Goal: Task Accomplishment & Management: Use online tool/utility

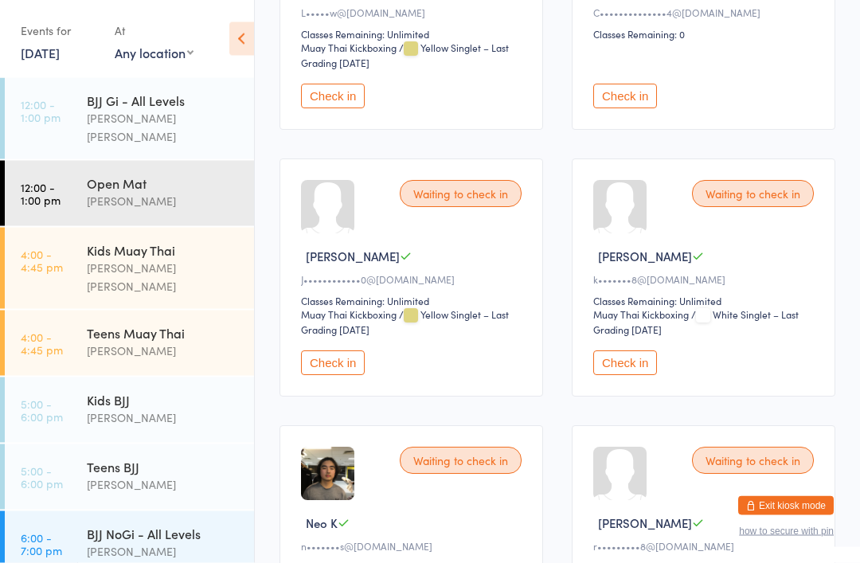
scroll to position [352, 0]
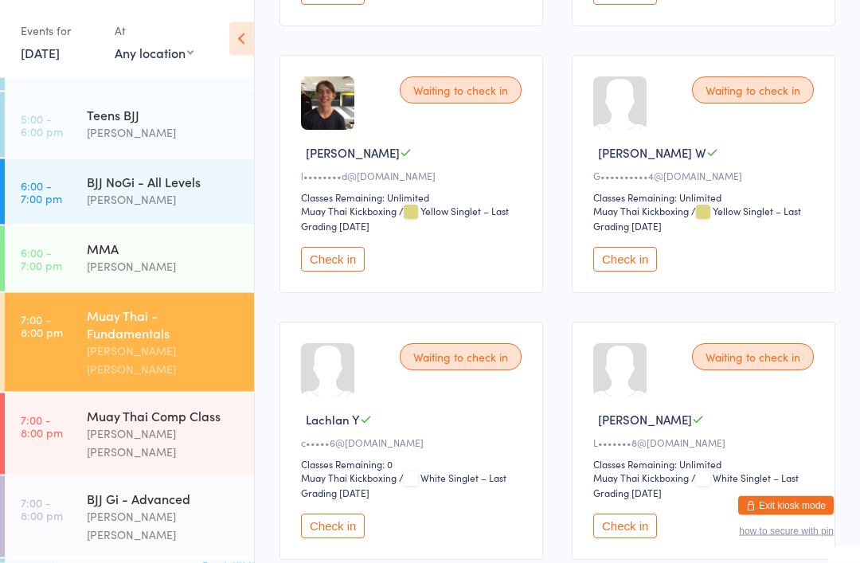
click at [342, 272] on button "Check in" at bounding box center [333, 260] width 64 height 25
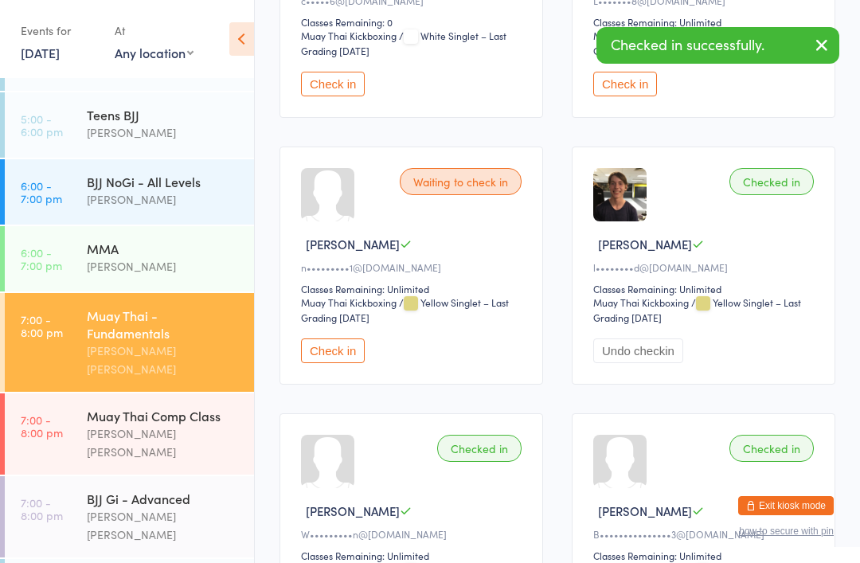
scroll to position [3172, 0]
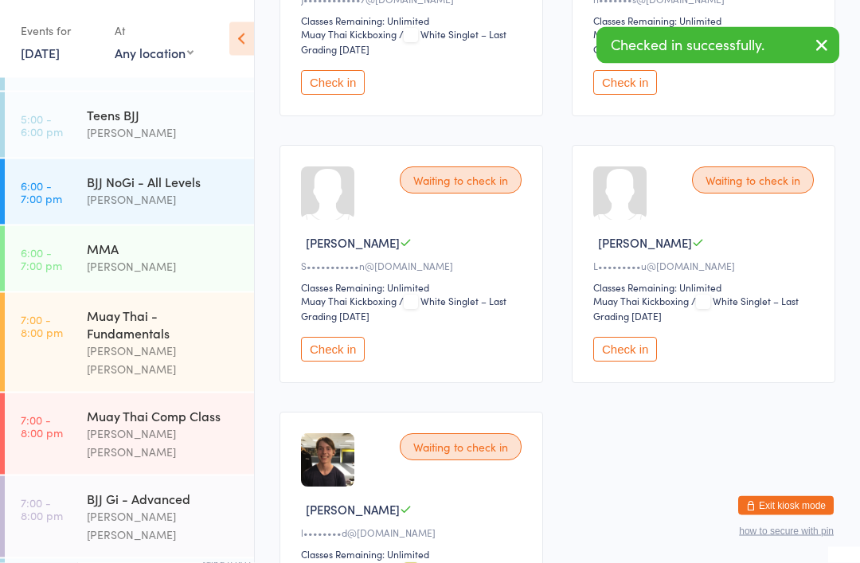
scroll to position [581, 0]
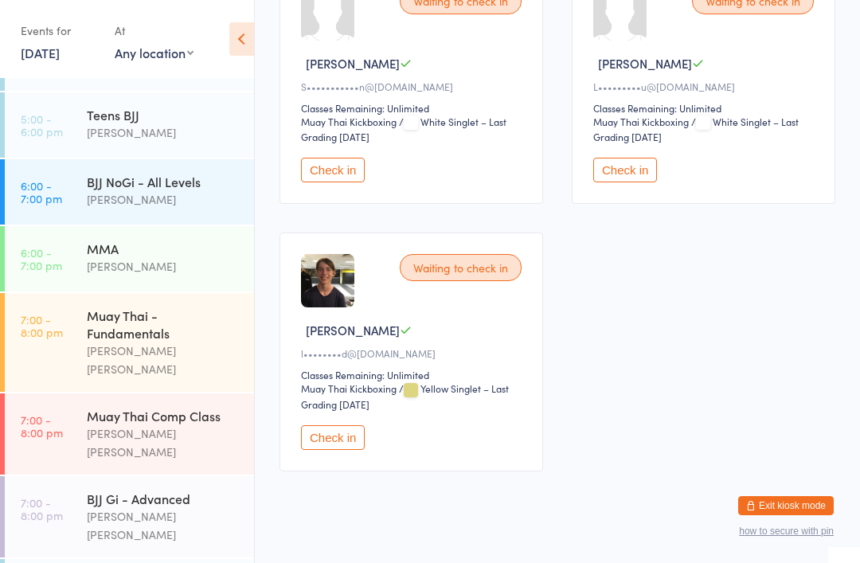
click at [335, 450] on button "Check in" at bounding box center [333, 437] width 64 height 25
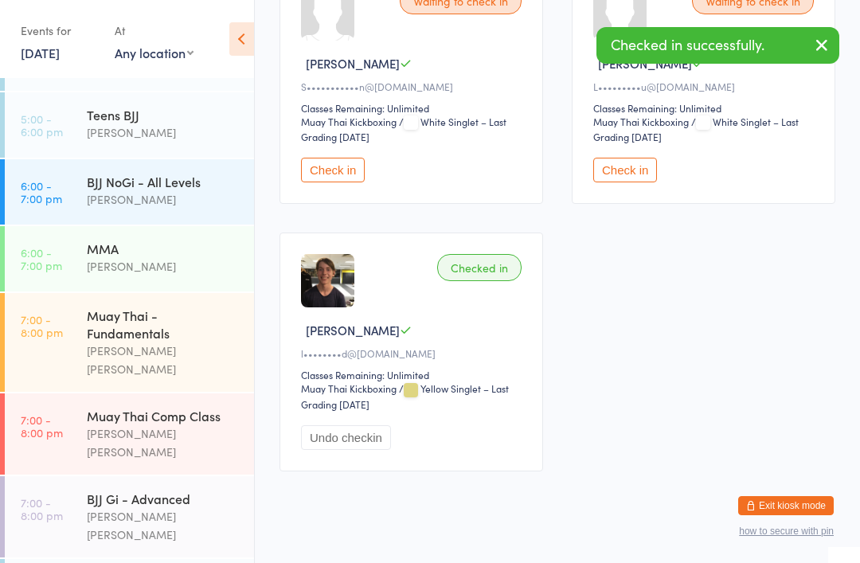
click at [187, 307] on div "Muay Thai - Fundamentals" at bounding box center [164, 324] width 154 height 35
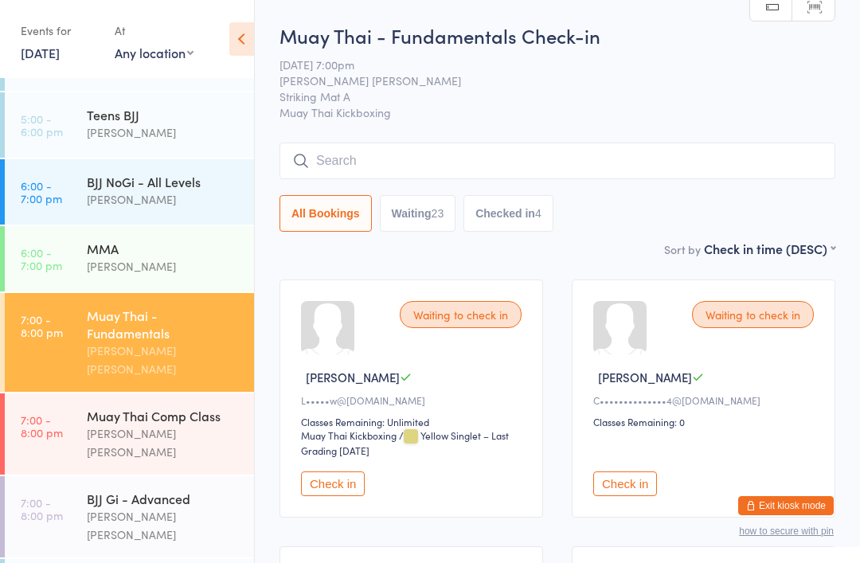
click at [65, 394] on link "7:00 - 8:00 pm Muay Thai Comp Class [PERSON_NAME] [PERSON_NAME]" at bounding box center [129, 434] width 249 height 81
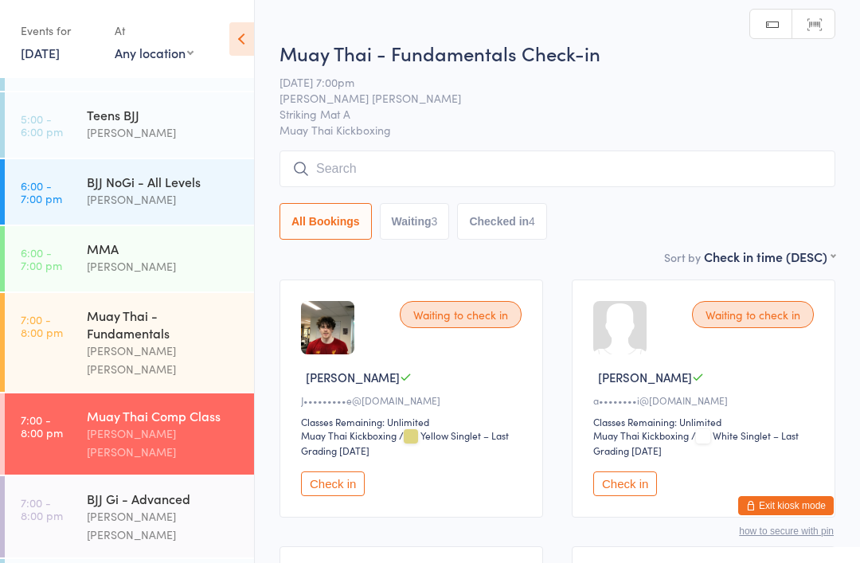
click at [366, 175] on input "search" at bounding box center [558, 169] width 556 height 37
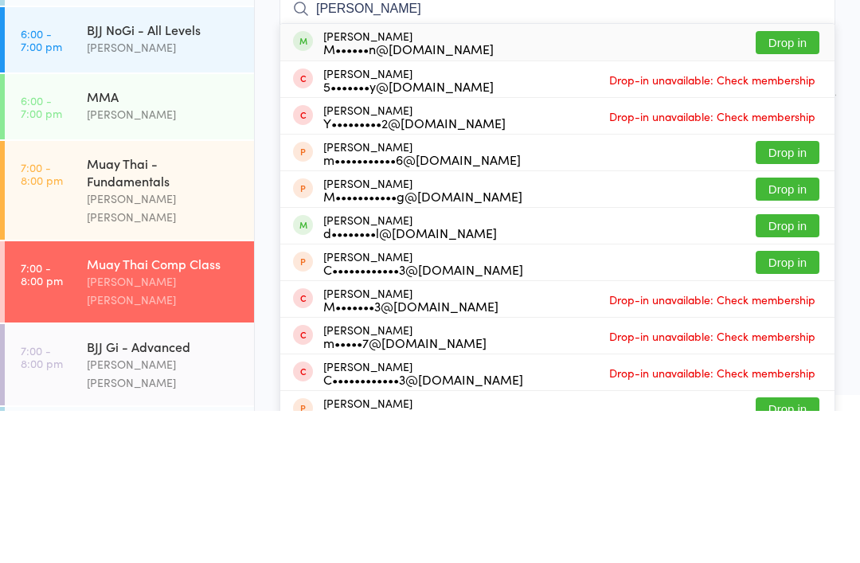
type input "[PERSON_NAME]"
click at [793, 183] on button "Drop in" at bounding box center [788, 194] width 64 height 23
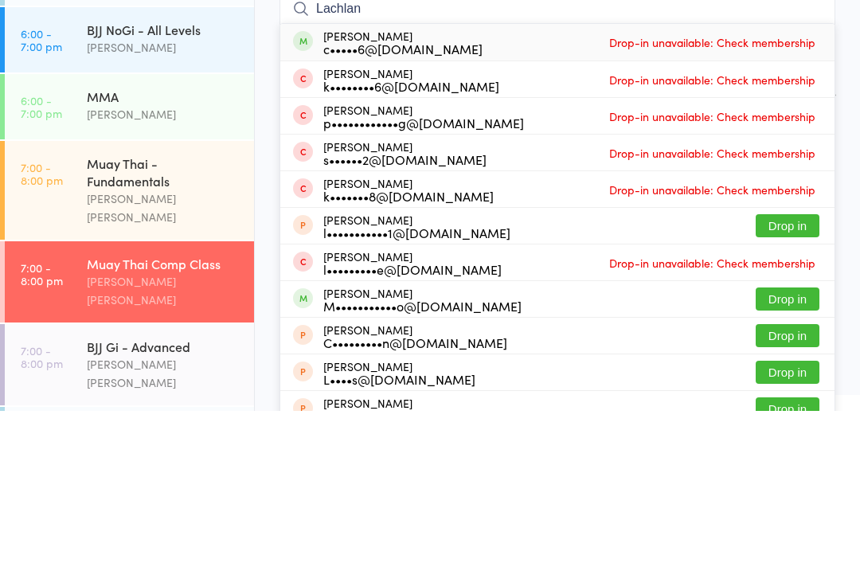
type input "Lachlan"
click at [436, 182] on div "[PERSON_NAME] c•••••6@[DOMAIN_NAME]" at bounding box center [402, 194] width 159 height 25
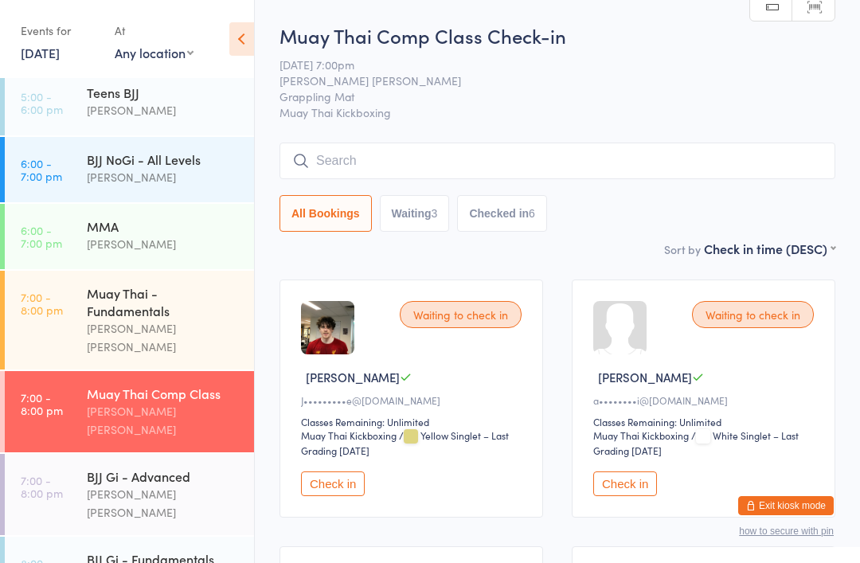
scroll to position [382, 0]
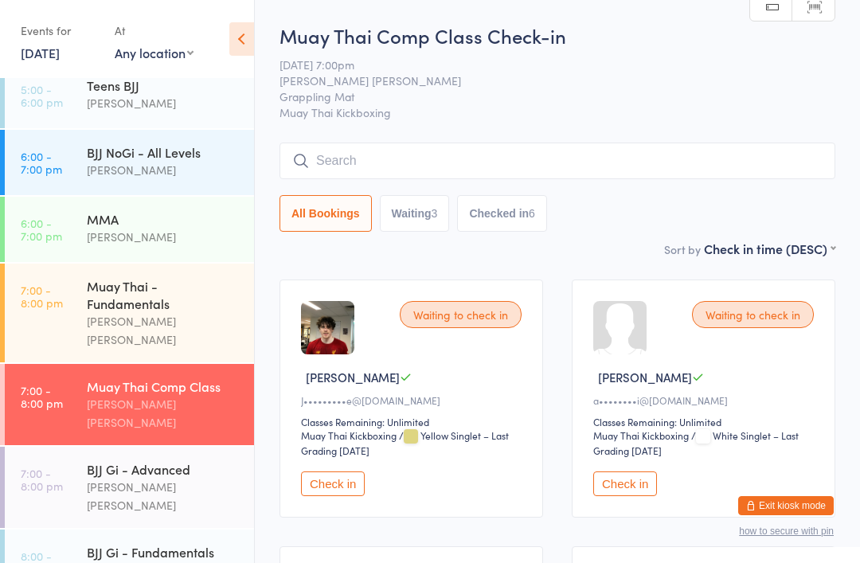
click at [157, 277] on div "Muay Thai - Fundamentals" at bounding box center [164, 294] width 154 height 35
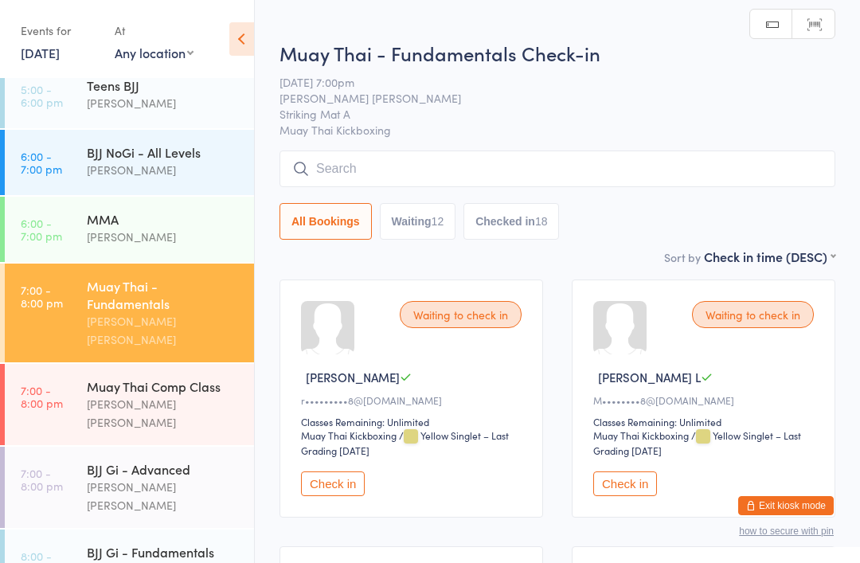
click at [700, 187] on input "search" at bounding box center [558, 169] width 556 height 37
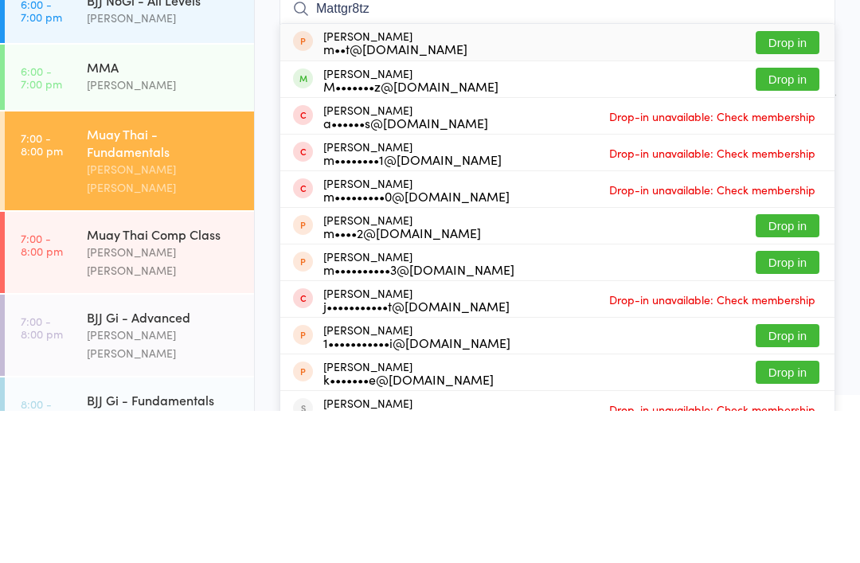
type input "Mattgr8tz"
click at [791, 220] on button "Drop in" at bounding box center [788, 231] width 64 height 23
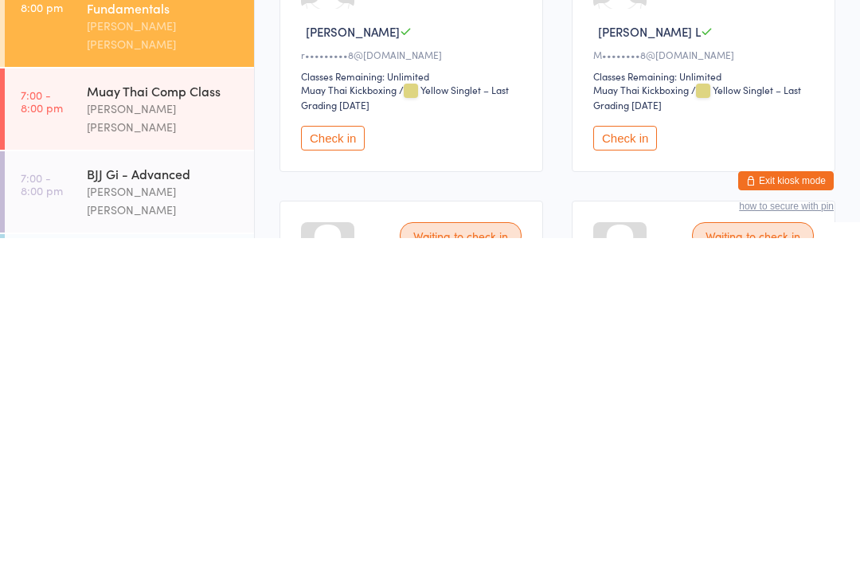
scroll to position [80, 0]
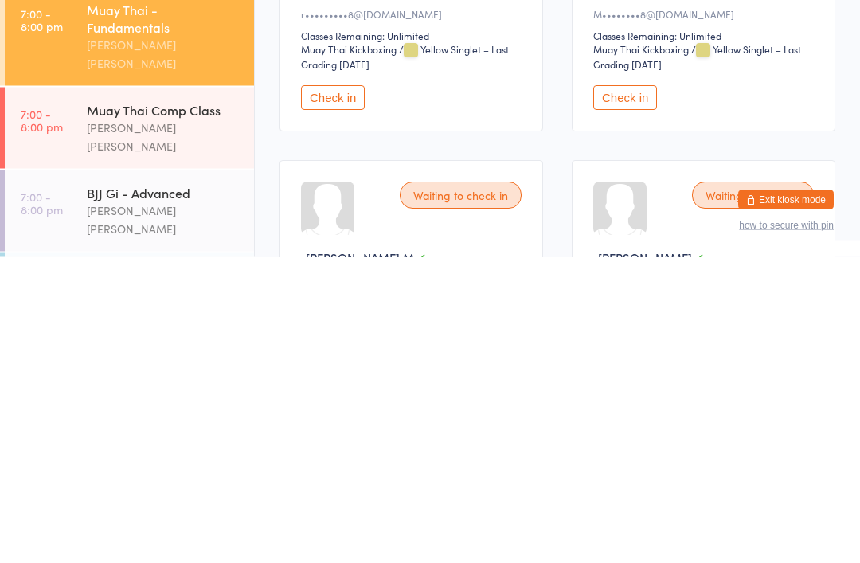
click at [115, 490] on div "BJJ Gi - Advanced" at bounding box center [164, 499] width 154 height 18
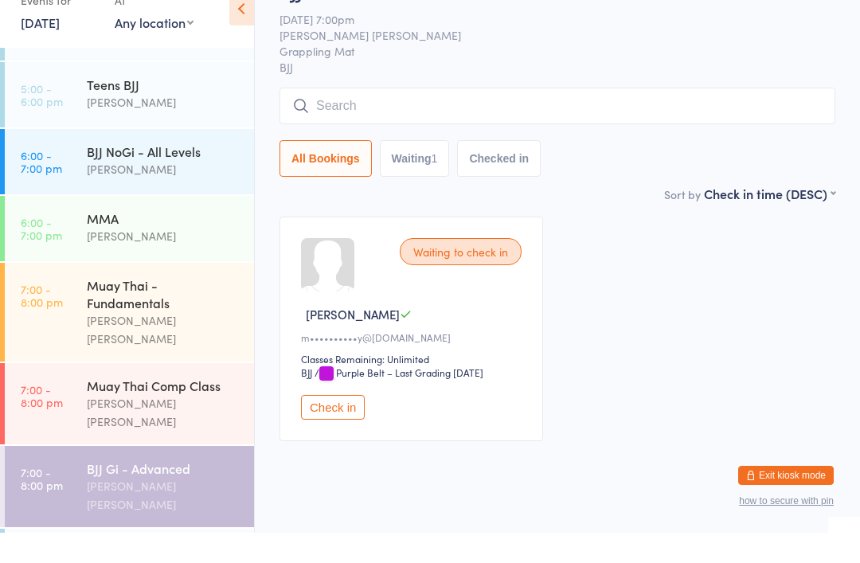
scroll to position [21, 0]
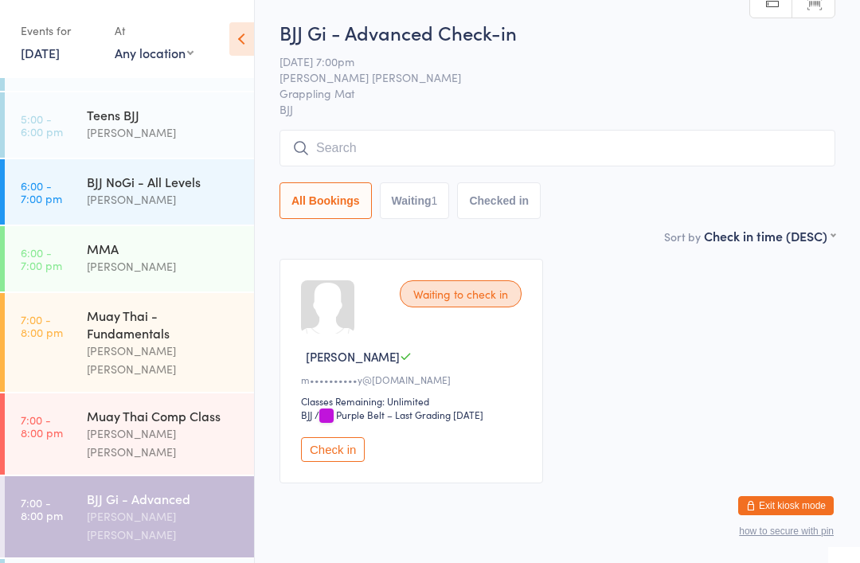
click at [338, 442] on div "Waiting to check in [PERSON_NAME] F m••••••••••y@[DOMAIN_NAME] Classes Remainin…" at bounding box center [412, 371] width 264 height 225
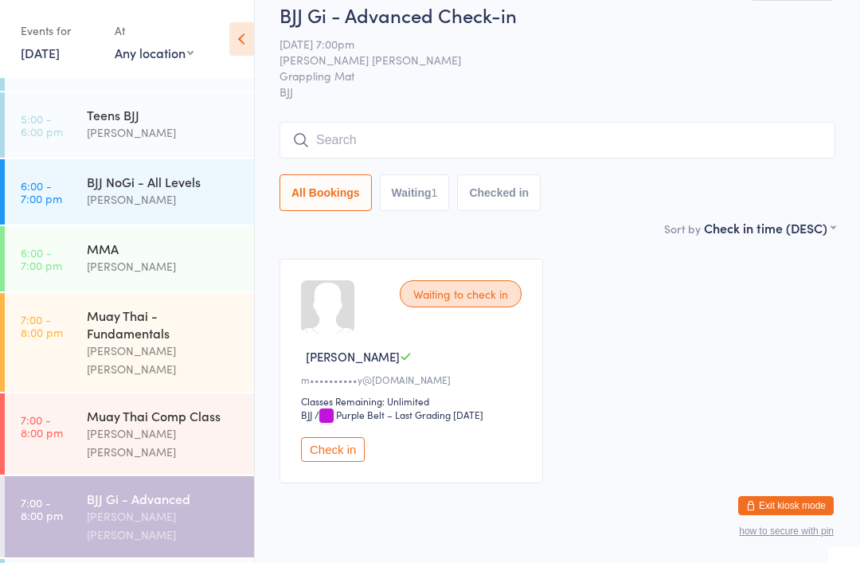
click at [472, 142] on input "search" at bounding box center [558, 140] width 556 height 37
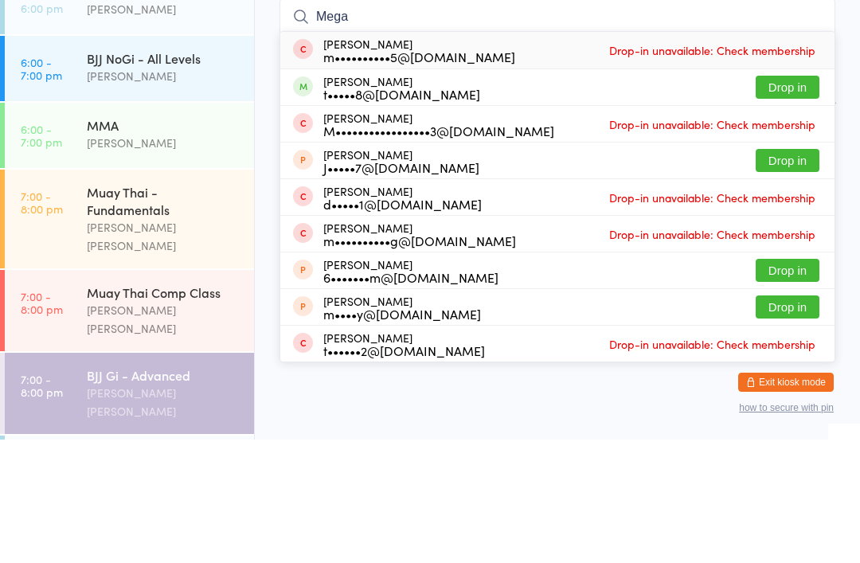
type input "Mega"
click at [787, 199] on button "Drop in" at bounding box center [788, 210] width 64 height 23
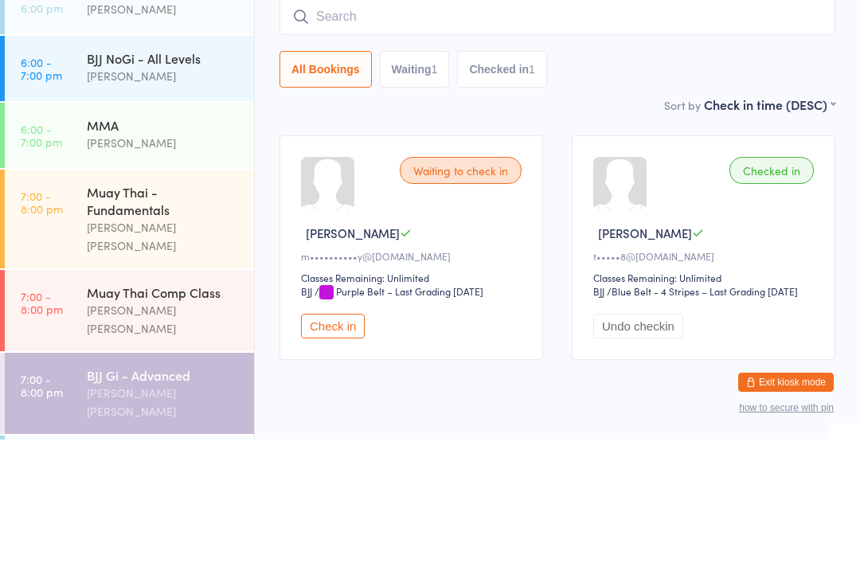
click at [555, 245] on div "Waiting to check in [PERSON_NAME] m••••••••••y@[DOMAIN_NAME] Classes Remaining:…" at bounding box center [557, 371] width 585 height 253
